Goal: Task Accomplishment & Management: Use online tool/utility

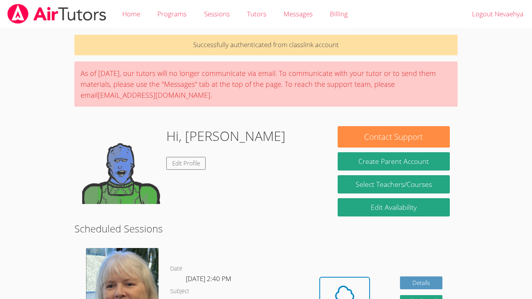
click at [261, 225] on h2 "Scheduled Sessions" at bounding box center [265, 228] width 383 height 15
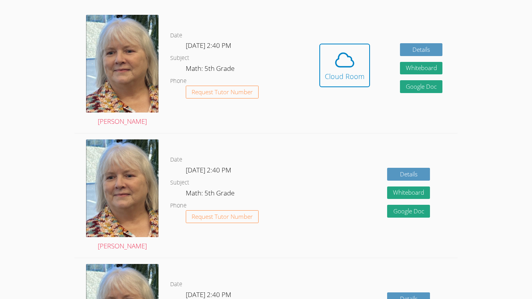
scroll to position [233, 0]
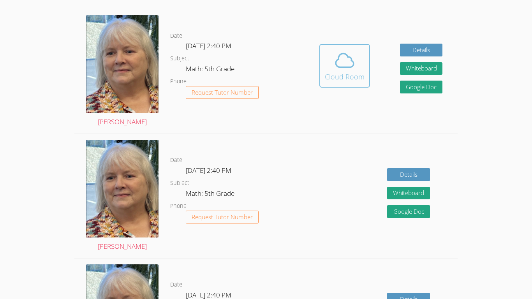
click at [333, 72] on div "Cloud Room" at bounding box center [345, 76] width 40 height 11
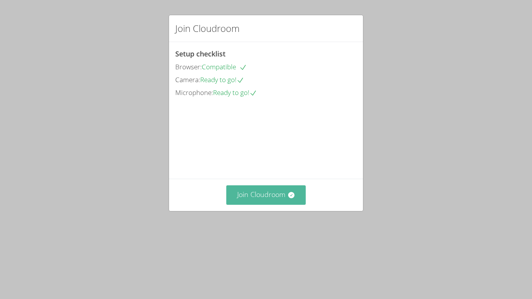
click at [259, 205] on button "Join Cloudroom" at bounding box center [266, 194] width 80 height 19
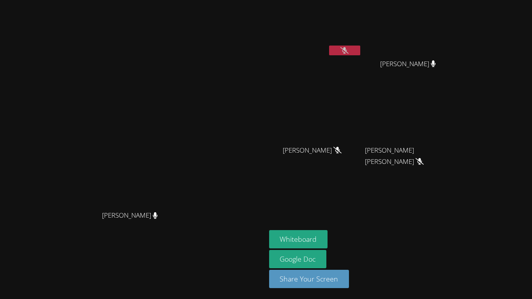
click at [349, 50] on icon at bounding box center [345, 50] width 8 height 7
click at [360, 52] on button at bounding box center [344, 51] width 31 height 10
click at [328, 238] on button "Whiteboard" at bounding box center [298, 239] width 59 height 18
click at [360, 48] on button at bounding box center [344, 51] width 31 height 10
click at [360, 49] on button at bounding box center [344, 51] width 31 height 10
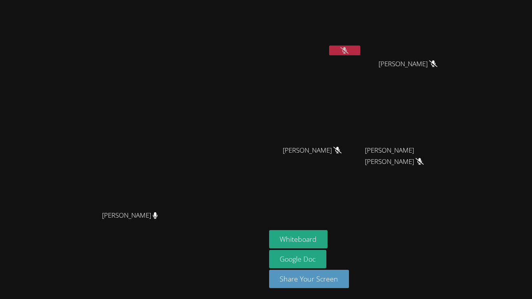
click at [360, 52] on button at bounding box center [344, 51] width 31 height 10
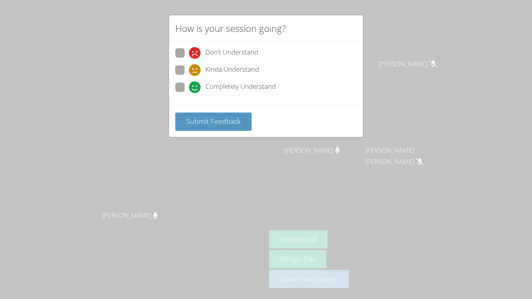
click at [189, 93] on span at bounding box center [189, 93] width 0 height 0
click at [189, 85] on input "Completely Understand" at bounding box center [192, 86] width 7 height 7
radio input "true"
click at [213, 122] on span "Submit Feedback" at bounding box center [213, 120] width 55 height 9
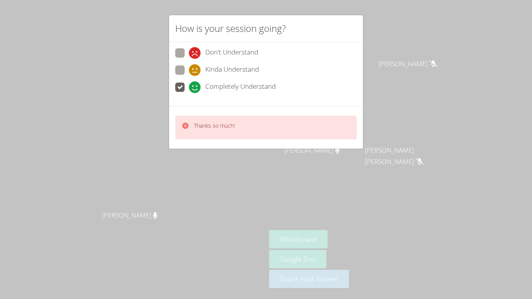
click at [262, 142] on div "Thanks so much!" at bounding box center [266, 127] width 194 height 43
